Goal: Task Accomplishment & Management: Use online tool/utility

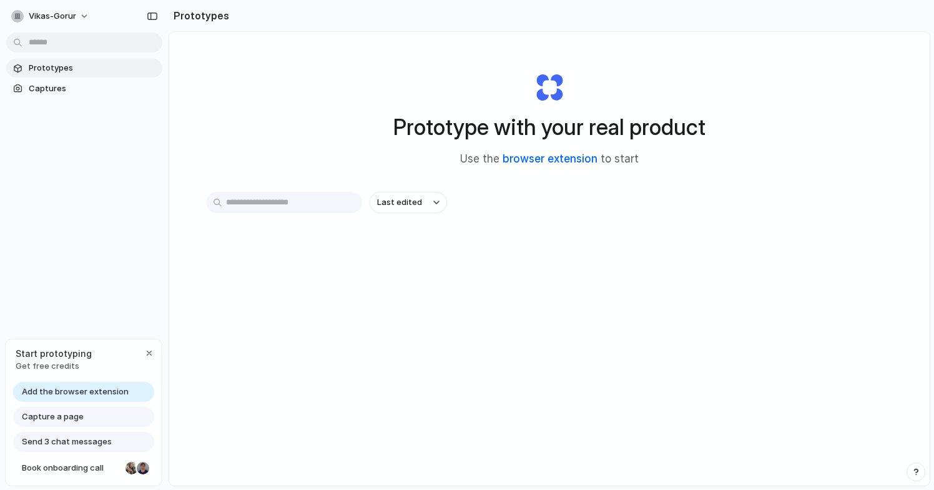
click at [548, 159] on link "browser extension" at bounding box center [550, 158] width 95 height 12
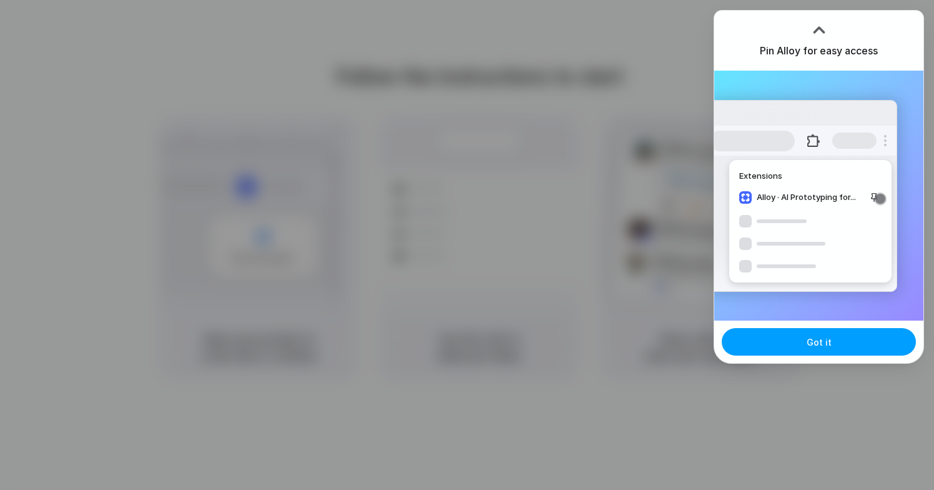
click at [822, 347] on span "Got it" at bounding box center [819, 341] width 25 height 13
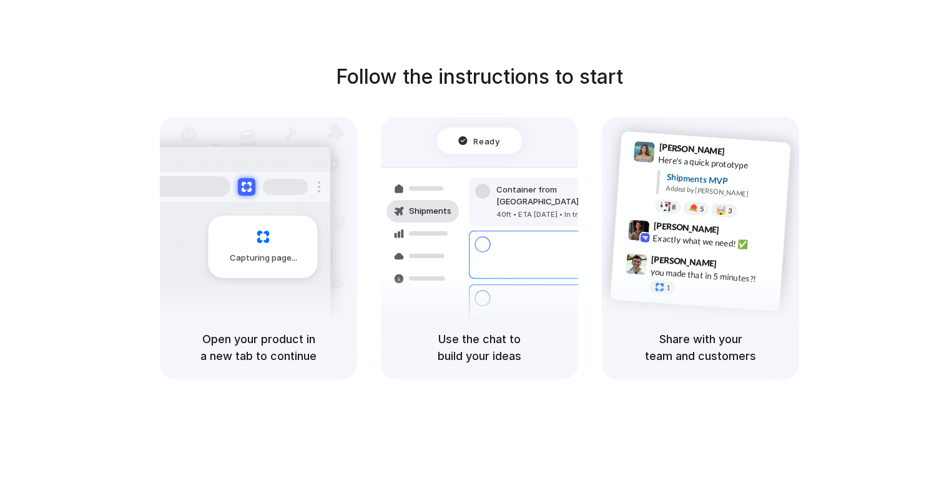
click at [470, 44] on div "Follow the instructions to start Capturing page Open your product in a new tab …" at bounding box center [479, 257] width 959 height 515
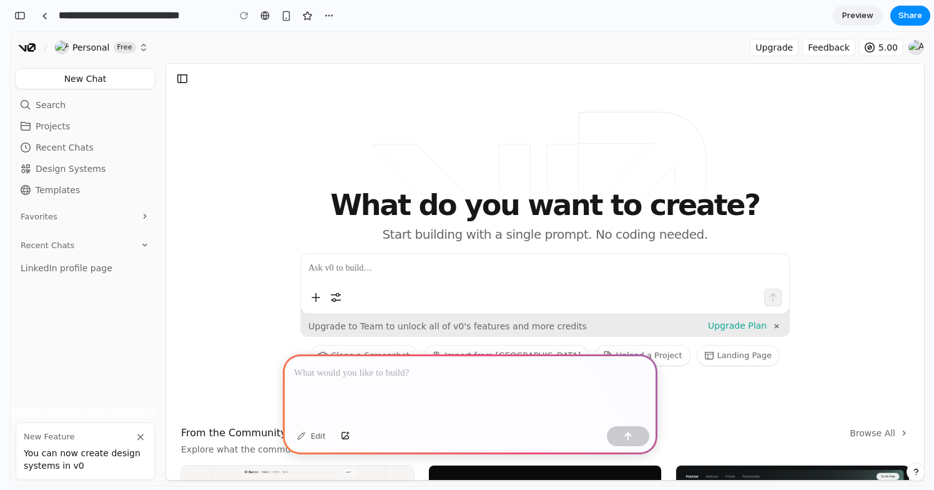
click at [354, 205] on h1 "What do you want to create?" at bounding box center [545, 205] width 728 height 43
click at [294, 56] on header "Show Menu / New Chat New Chat / Personal Free Upgrade Feedback 5.00" at bounding box center [470, 47] width 919 height 31
